Goal: Transaction & Acquisition: Purchase product/service

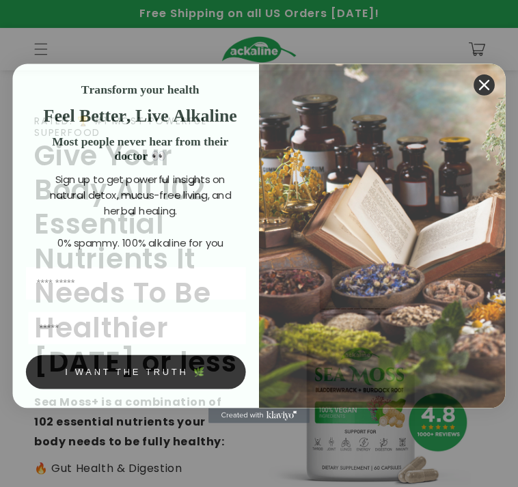
click at [479, 90] on circle "Close dialog" at bounding box center [484, 85] width 21 height 21
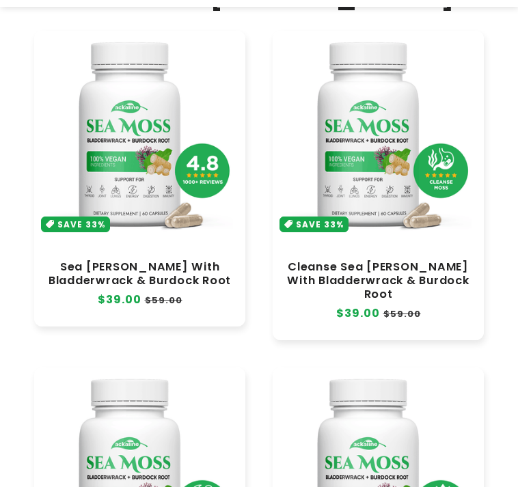
scroll to position [752, 0]
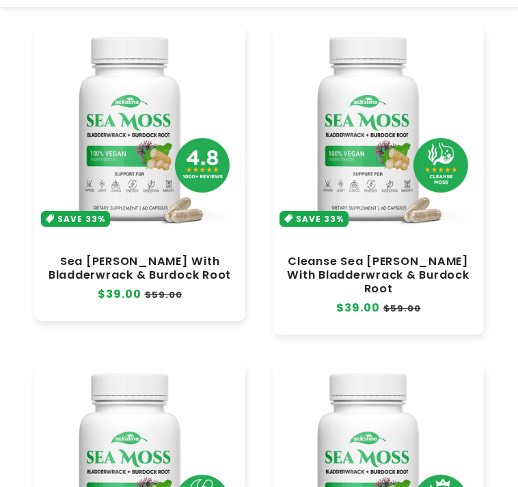
click at [375, 255] on link "Cleanse Sea [PERSON_NAME] With Bladderwrack & Burdock Root" at bounding box center [378, 275] width 184 height 41
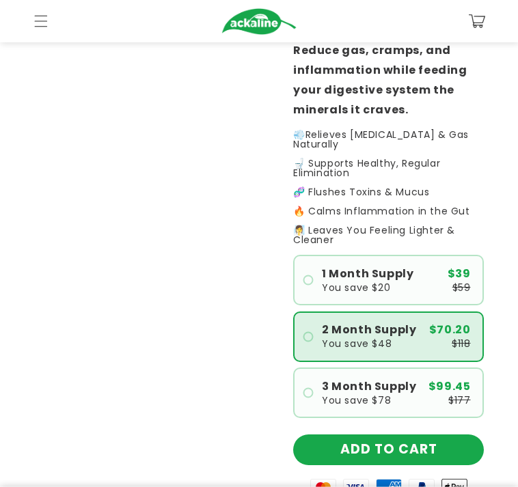
scroll to position [473, 0]
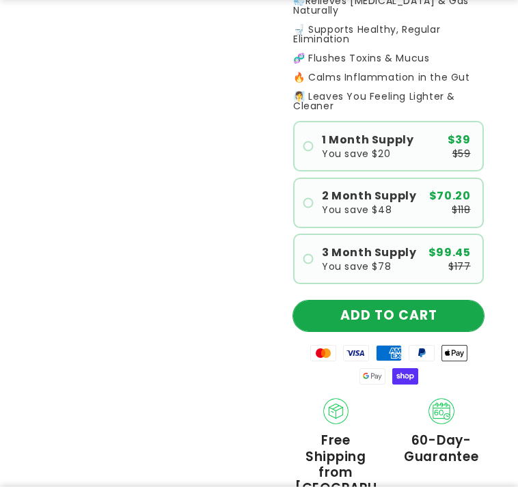
click at [427, 310] on button "ADD TO CART" at bounding box center [388, 316] width 191 height 31
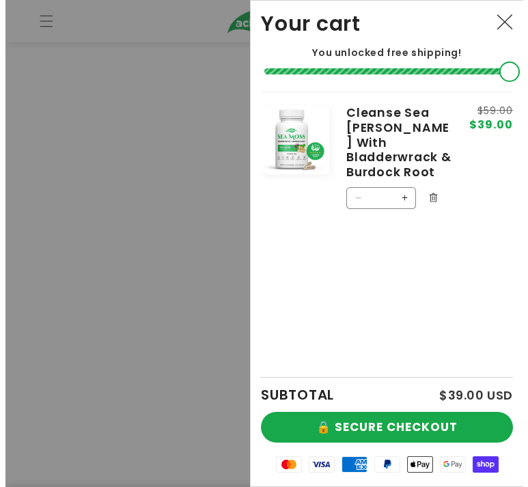
scroll to position [416, 0]
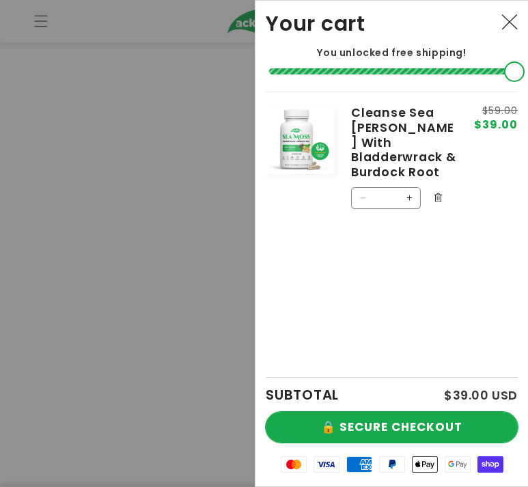
click at [410, 425] on button "🔒 SECURE CHECKOUT" at bounding box center [392, 427] width 252 height 31
